Goal: Transaction & Acquisition: Purchase product/service

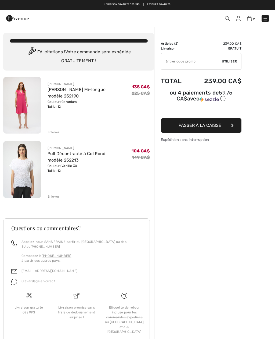
click at [169, 61] on input "TEXT" at bounding box center [191, 61] width 61 height 16
click at [235, 61] on span "Utiliser" at bounding box center [229, 61] width 15 height 5
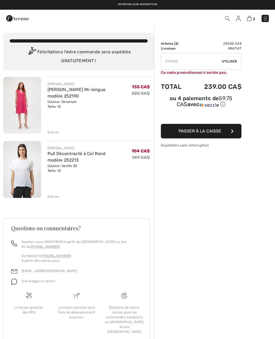
click at [184, 60] on input "TEXT" at bounding box center [191, 61] width 61 height 16
type input "E"
type input "EXTRA20"
click at [237, 61] on span "Utiliser" at bounding box center [229, 61] width 15 height 5
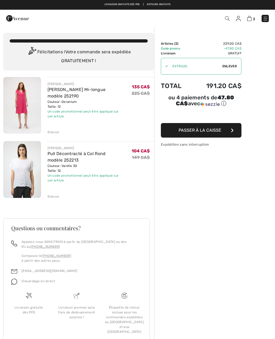
click at [32, 174] on img at bounding box center [22, 169] width 38 height 56
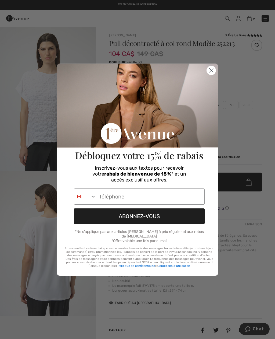
click at [214, 71] on circle "Close dialog" at bounding box center [211, 70] width 9 height 9
